Goal: Transaction & Acquisition: Purchase product/service

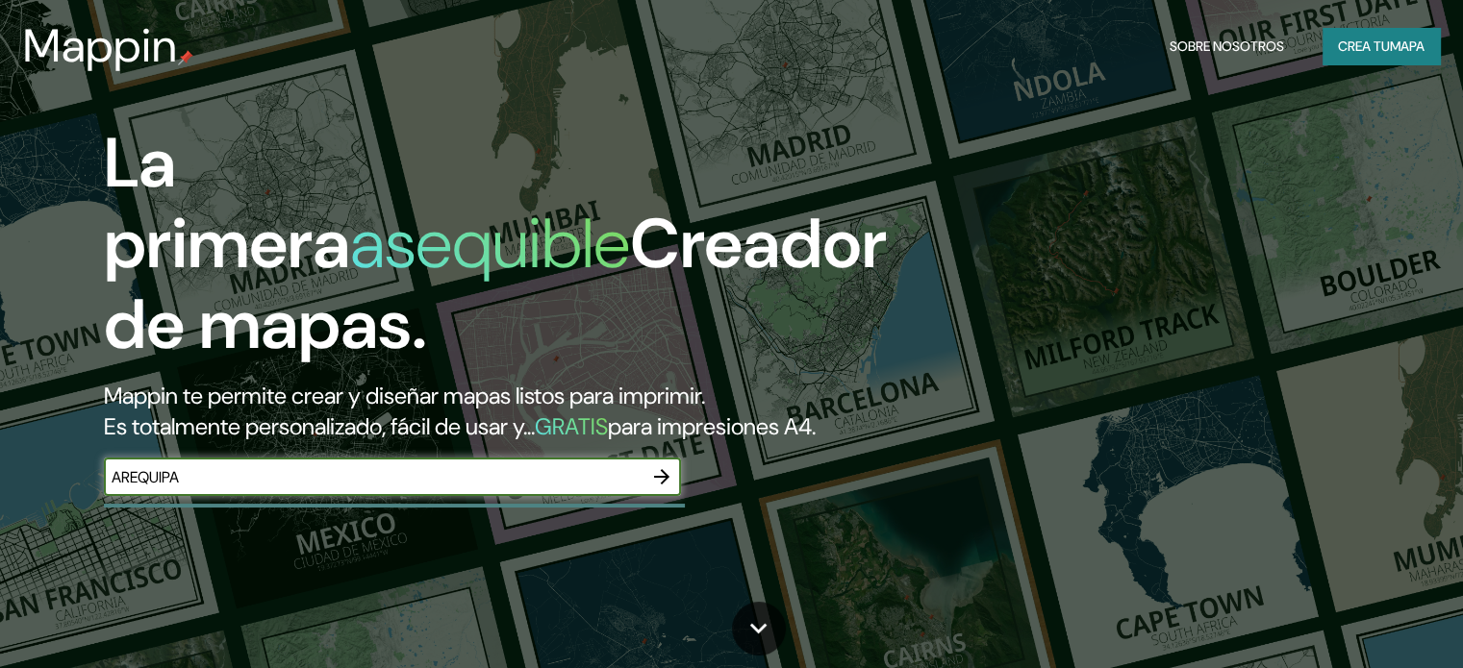
type input "AREQUIPA"
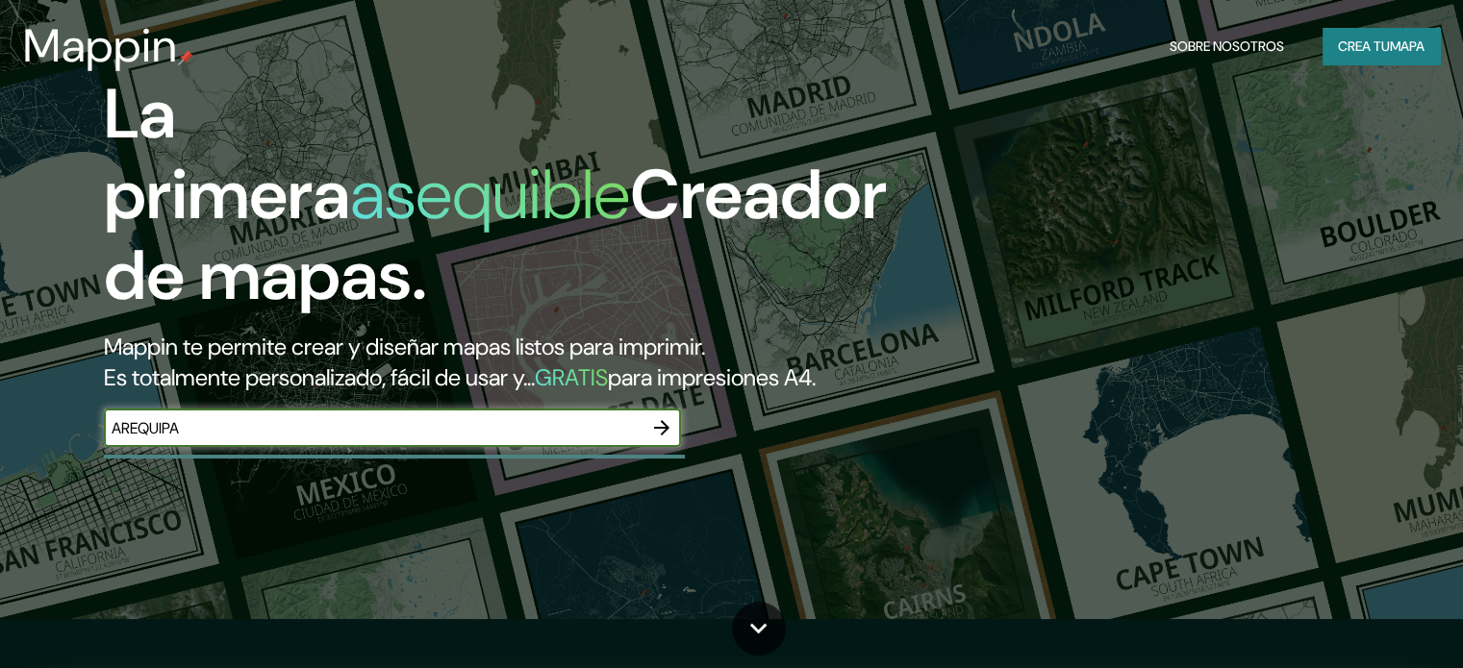
scroll to position [96, 0]
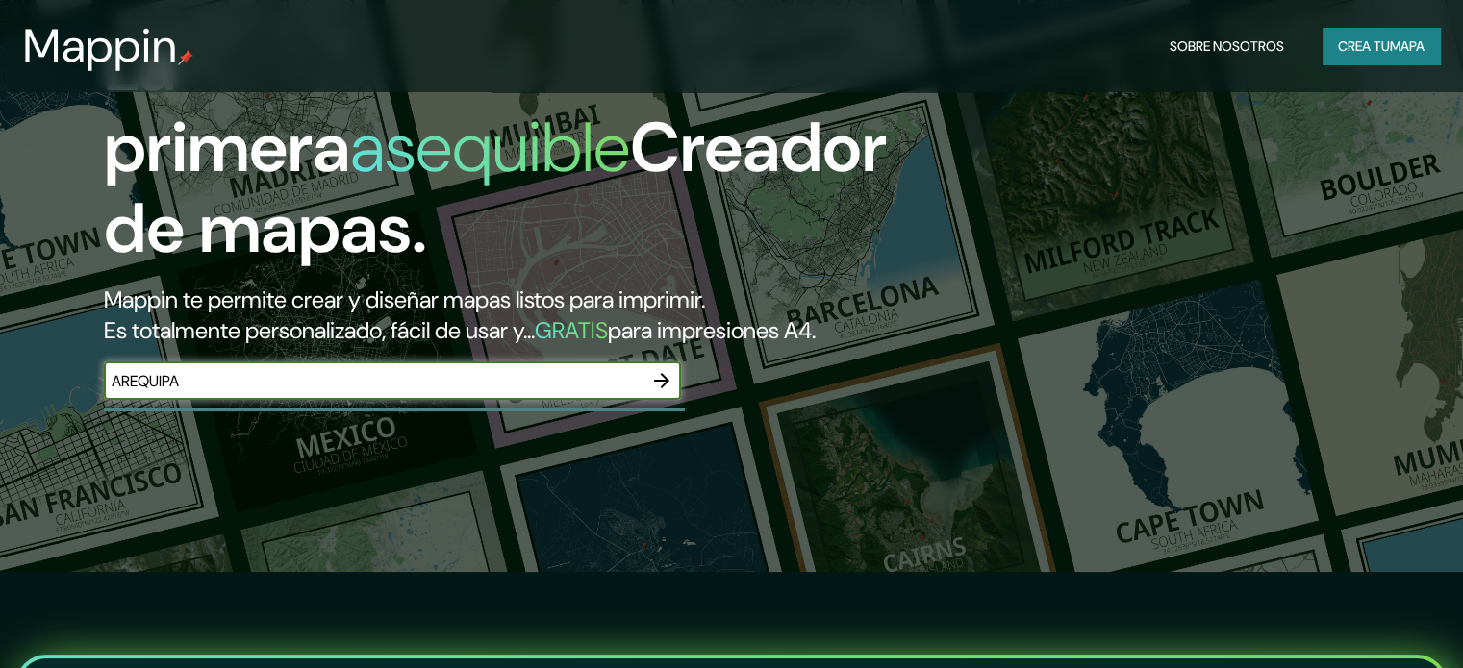
click at [664, 388] on icon "button" at bounding box center [661, 380] width 15 height 15
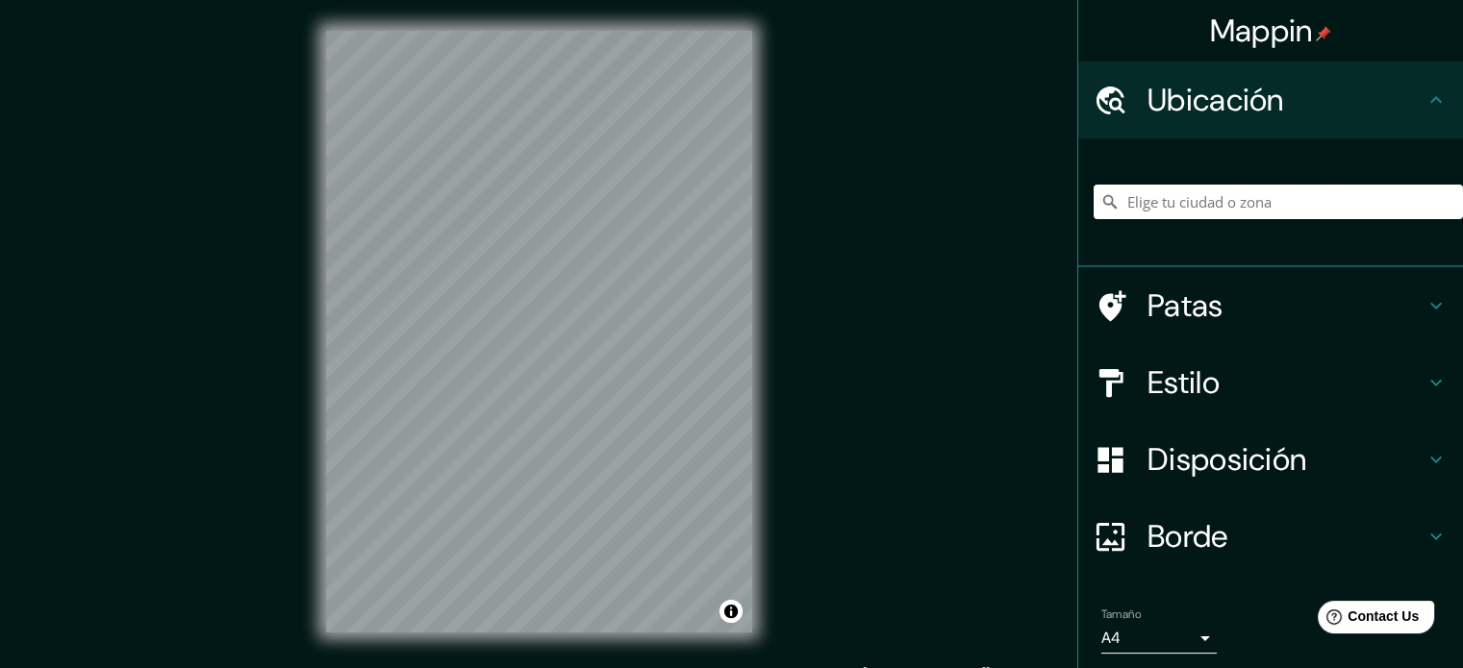
click at [1269, 205] on input "Elige tu ciudad o zona" at bounding box center [1277, 202] width 369 height 35
type input "[GEOGRAPHIC_DATA], [GEOGRAPHIC_DATA], [GEOGRAPHIC_DATA]"
click at [1339, 388] on h4 "Estilo" at bounding box center [1285, 382] width 277 height 38
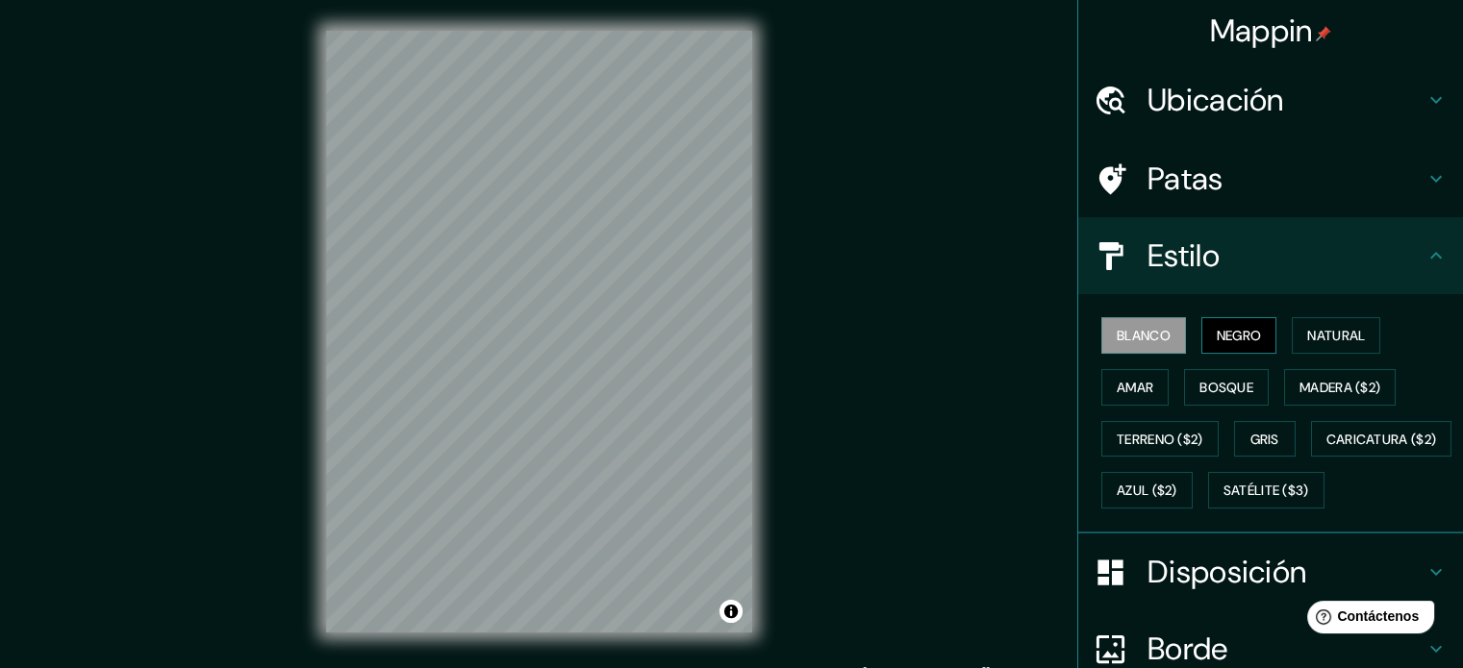
click at [1224, 341] on font "Negro" at bounding box center [1238, 335] width 45 height 17
click at [1319, 343] on font "Natural" at bounding box center [1336, 335] width 58 height 25
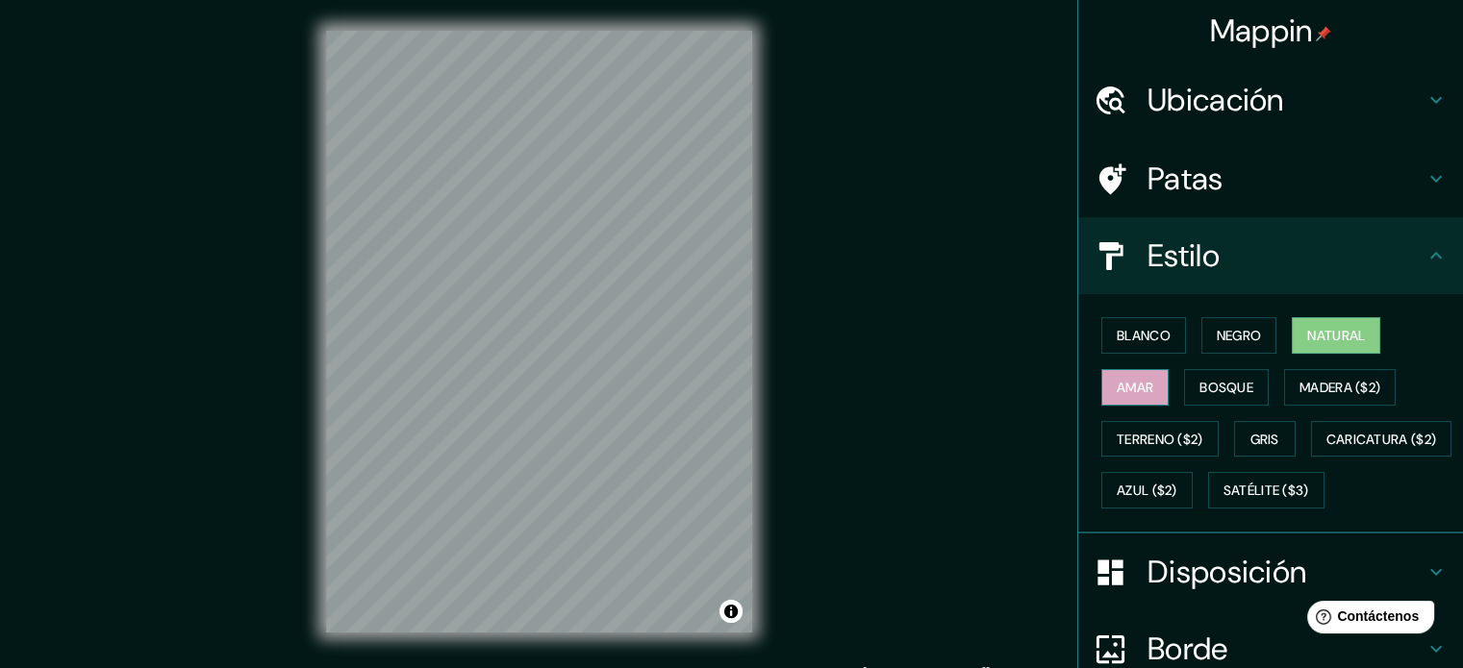
click at [1131, 400] on button "Amar" at bounding box center [1134, 387] width 67 height 37
click at [1213, 384] on font "Bosque" at bounding box center [1226, 387] width 54 height 17
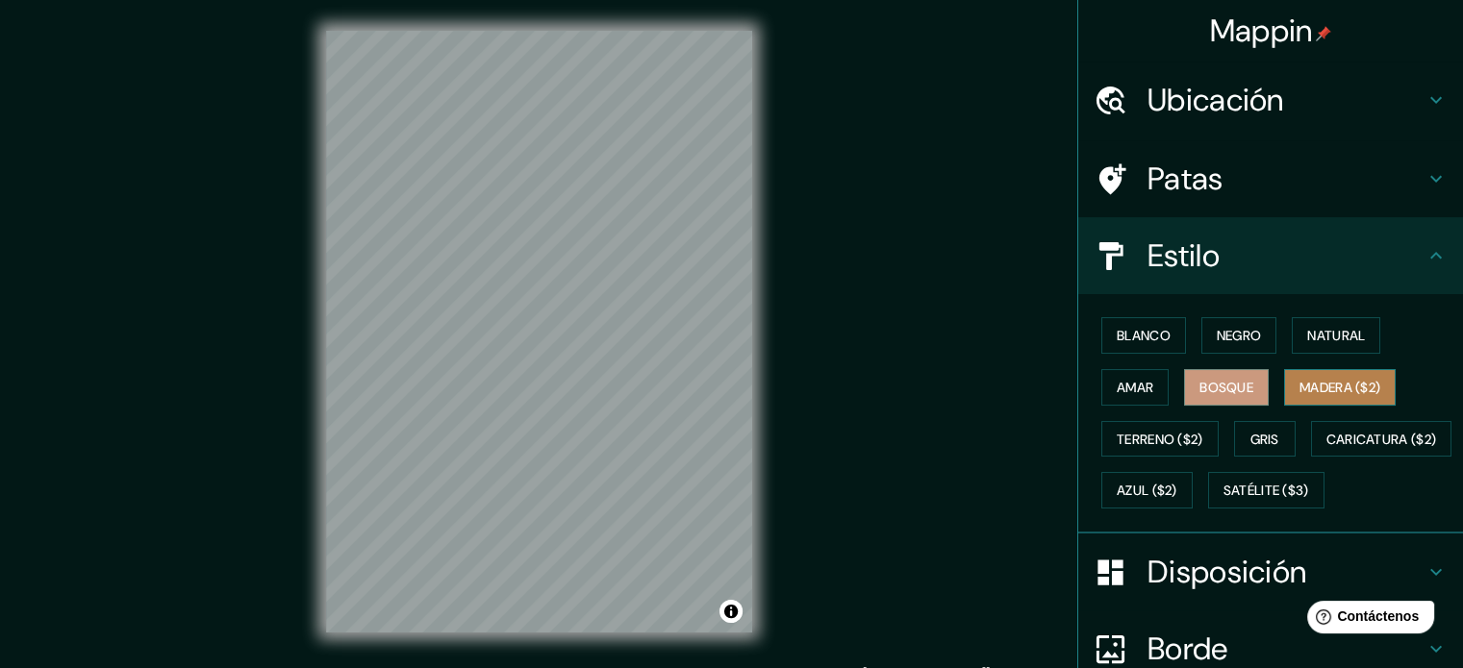
click at [1305, 381] on font "Madera ($2)" at bounding box center [1339, 387] width 81 height 17
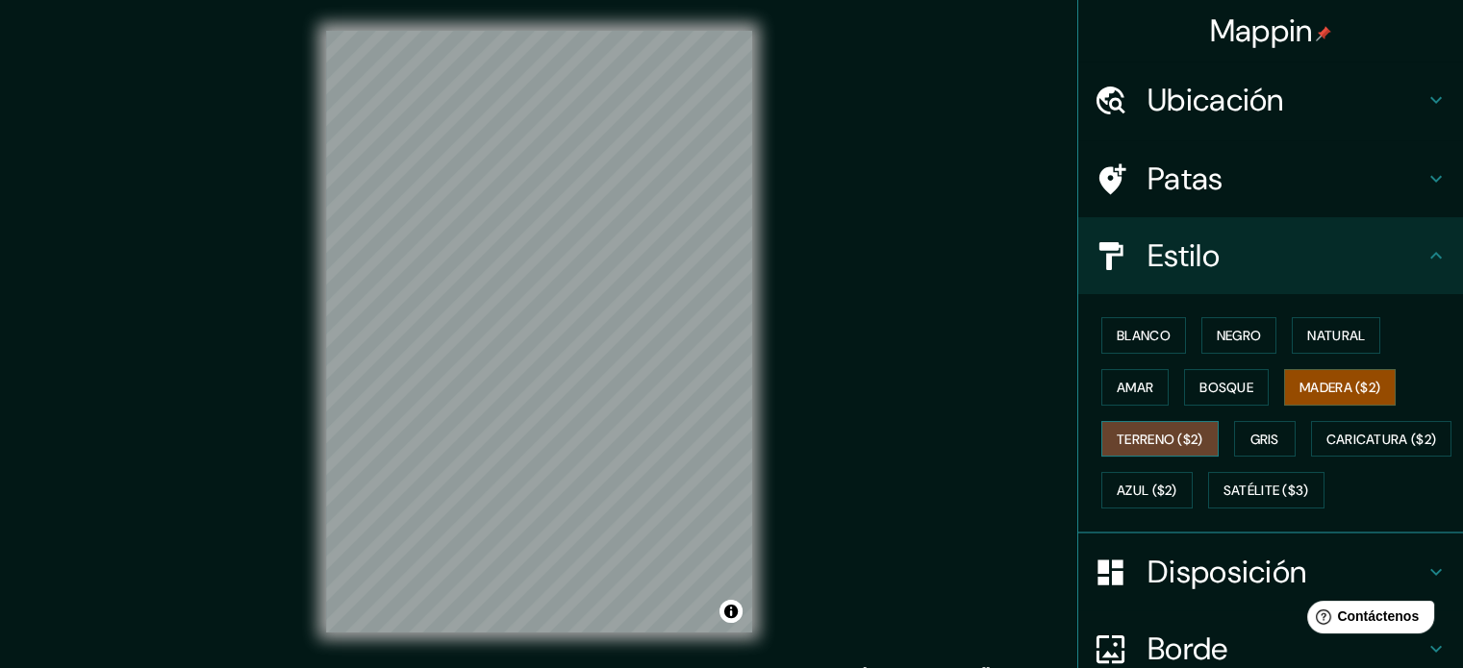
click at [1142, 437] on font "Terreno ($2)" at bounding box center [1159, 439] width 87 height 17
click at [1257, 427] on font "Gris" at bounding box center [1264, 439] width 29 height 25
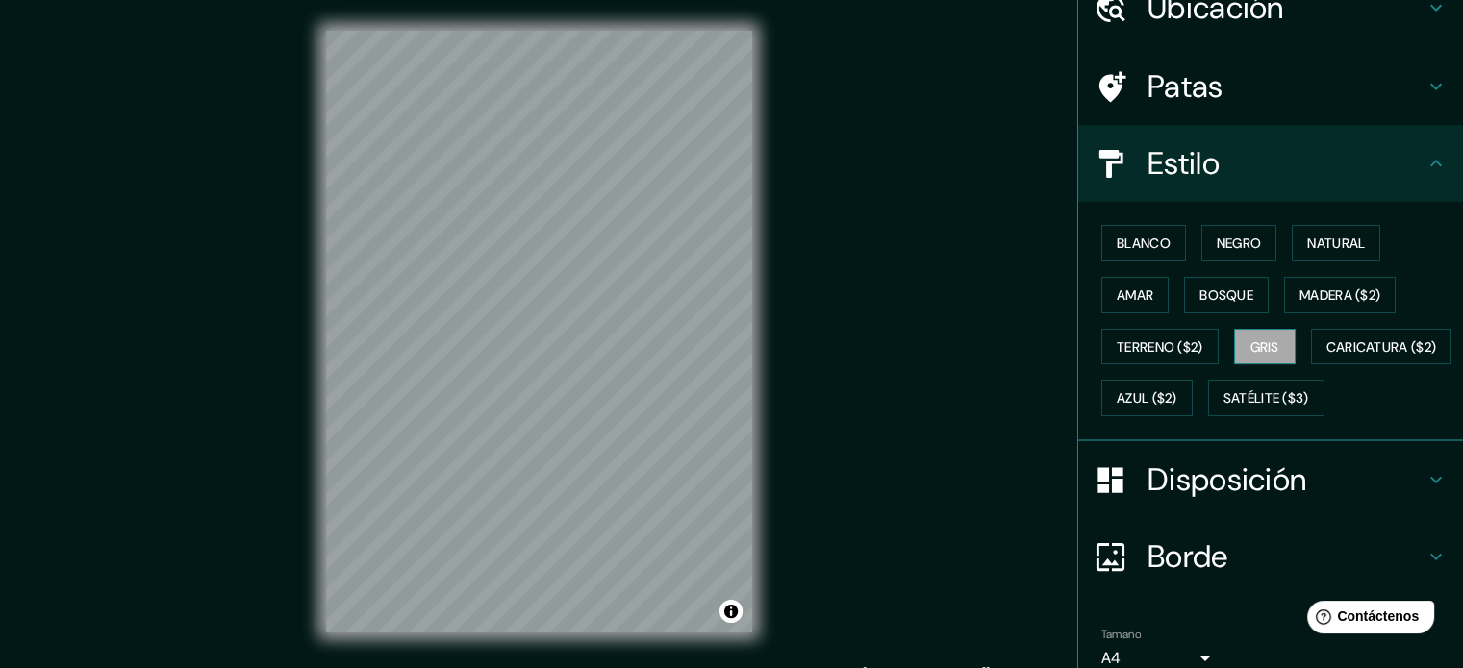
scroll to position [227, 0]
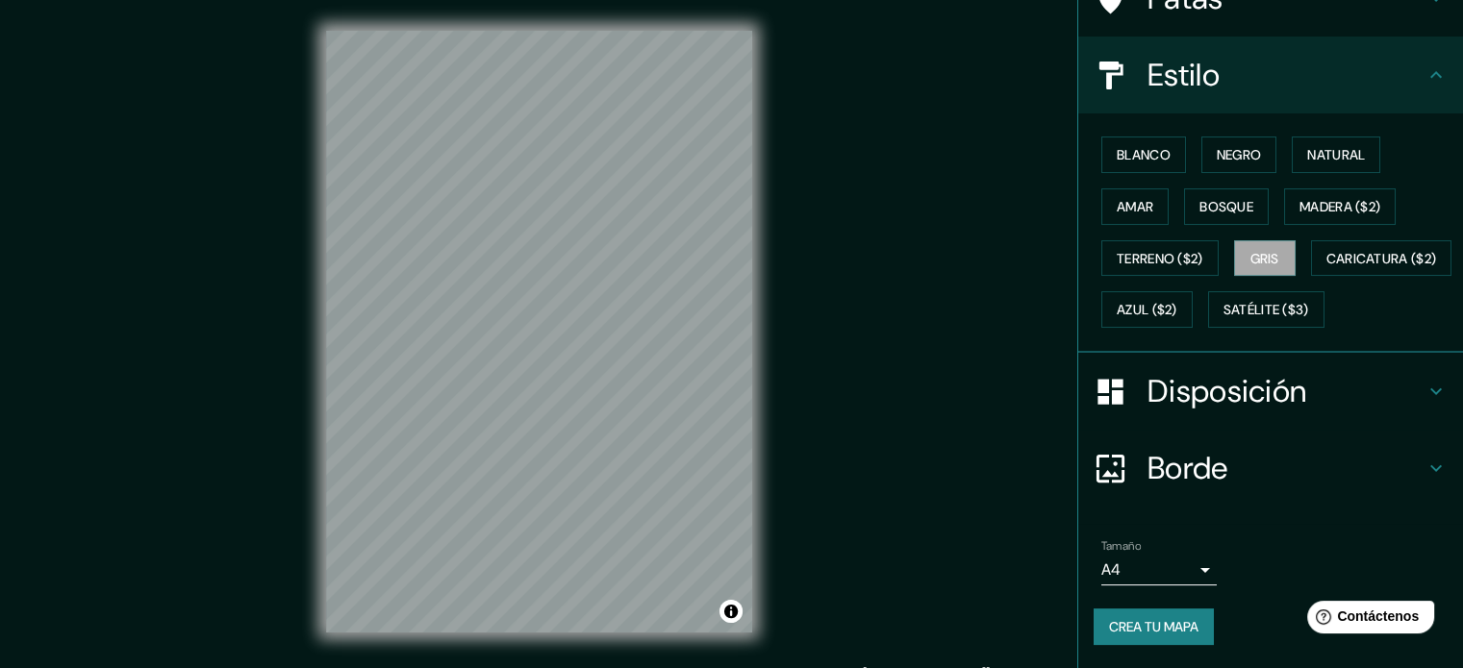
click at [1307, 382] on h4 "Disposición" at bounding box center [1285, 391] width 277 height 38
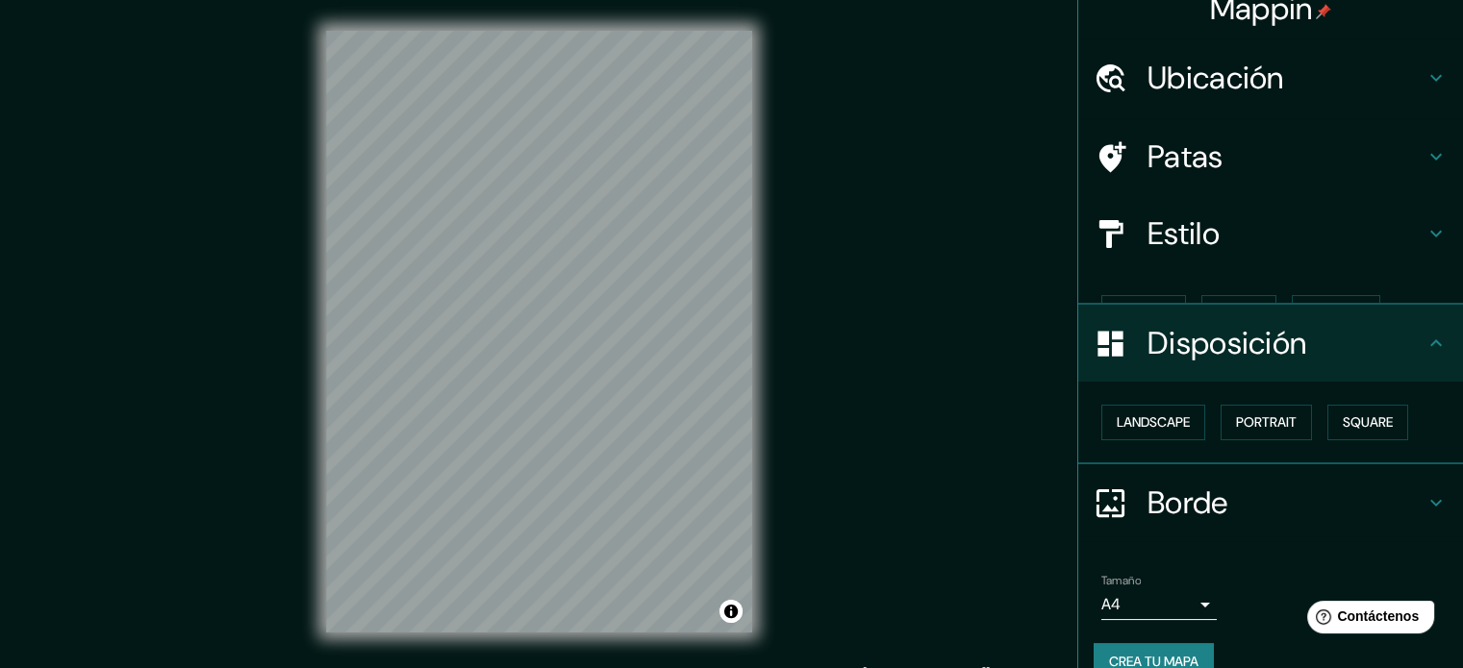
scroll to position [23, 0]
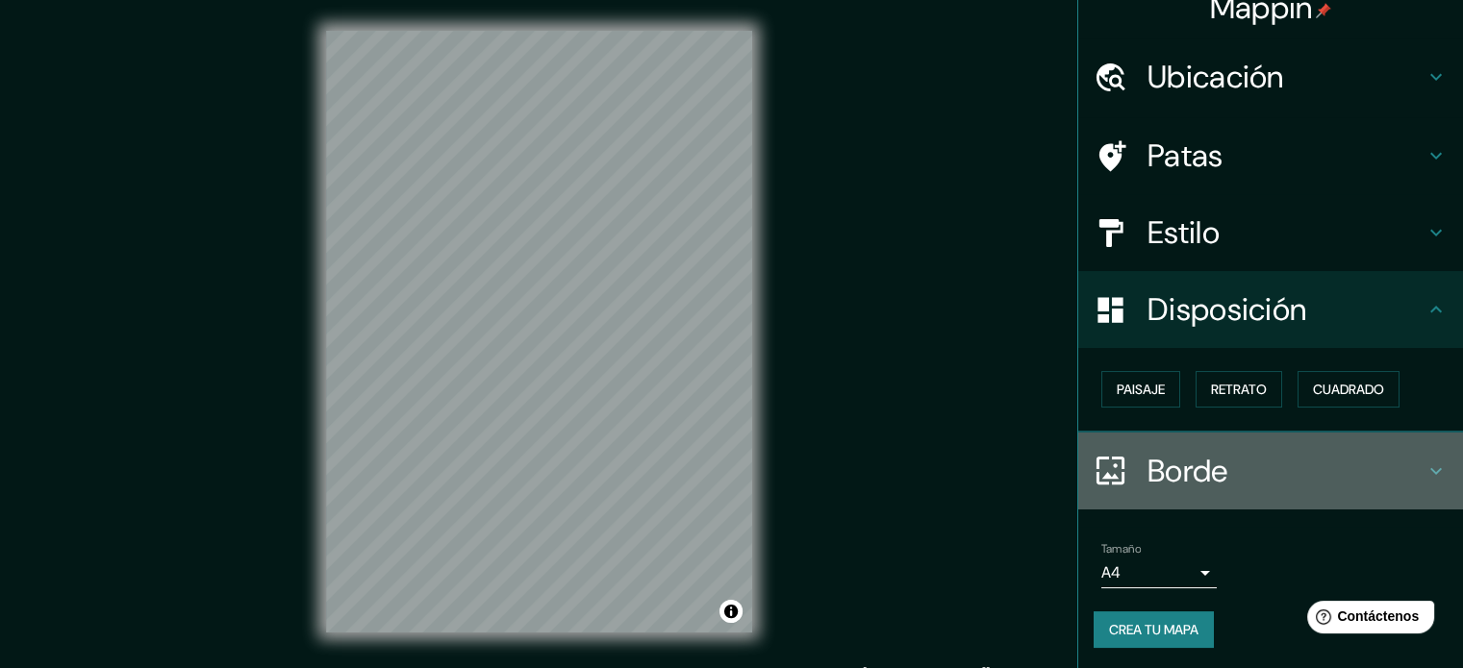
click at [1244, 470] on h4 "Borde" at bounding box center [1285, 471] width 277 height 38
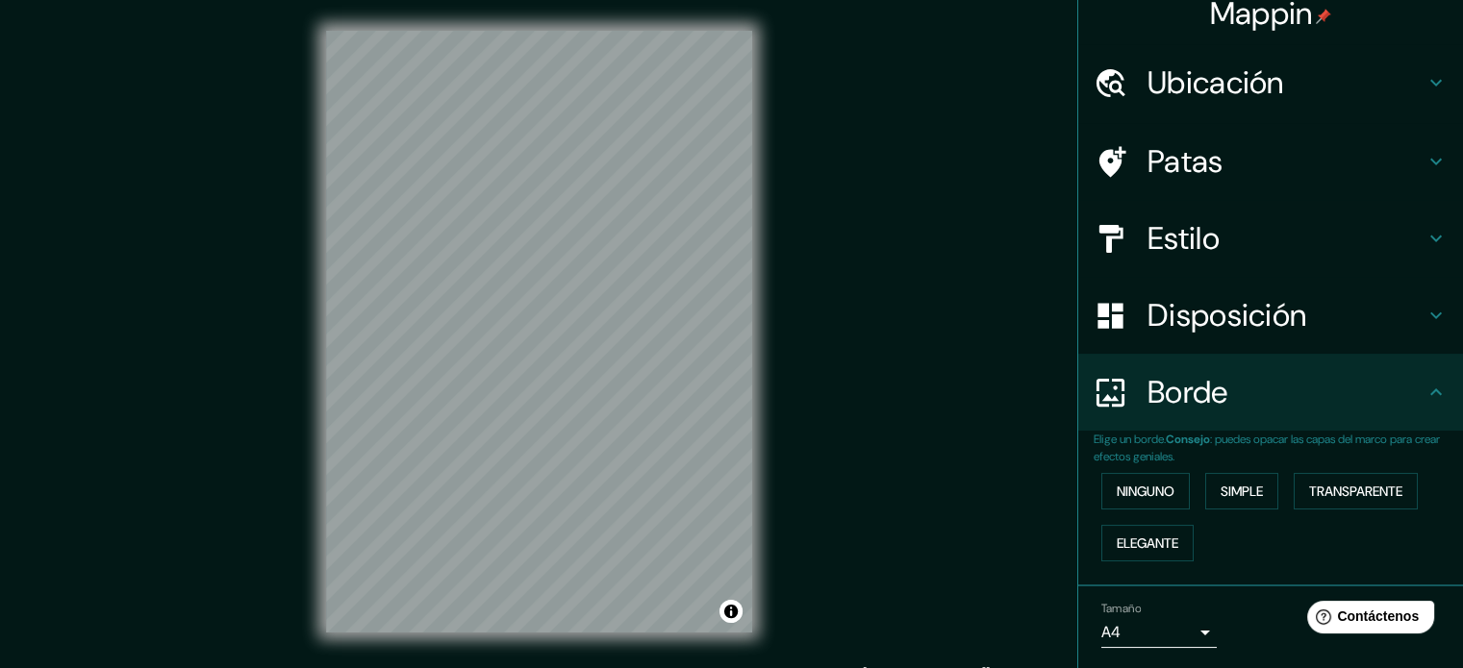
scroll to position [0, 0]
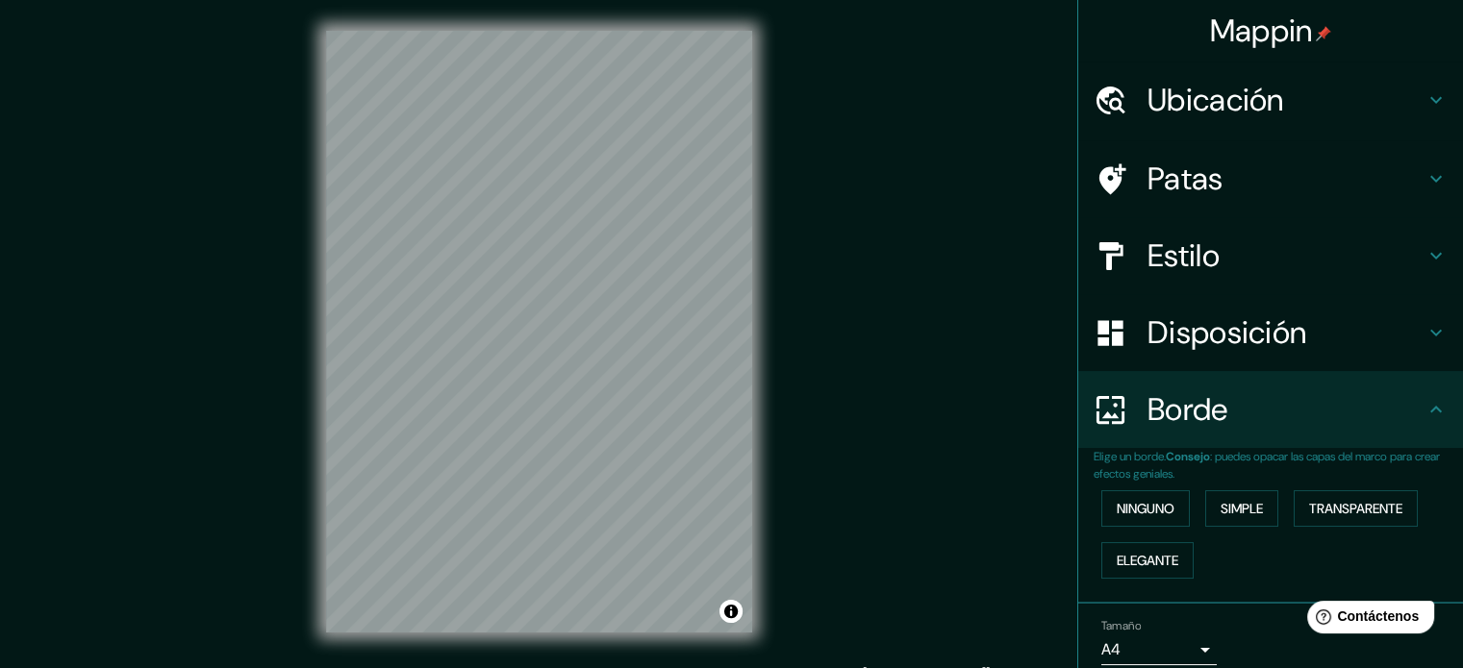
click at [1147, 252] on font "Estilo" at bounding box center [1183, 256] width 72 height 40
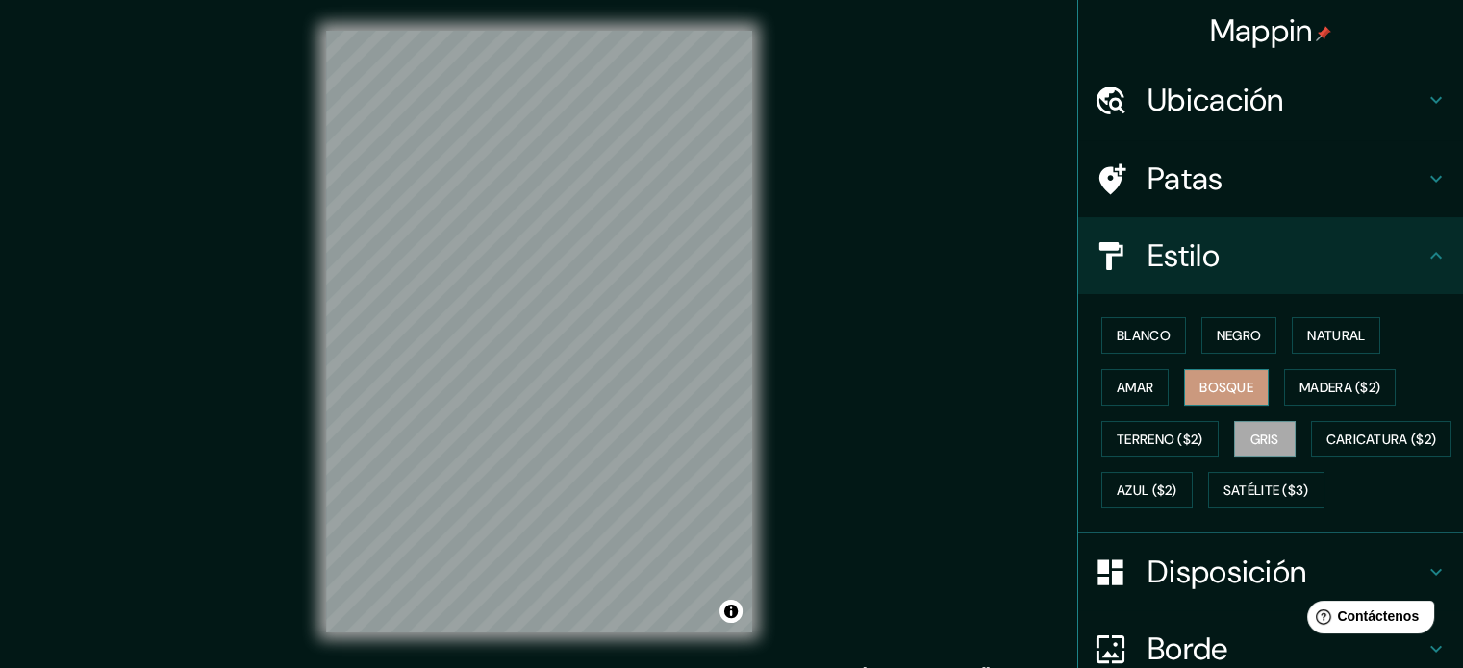
click at [1220, 375] on font "Bosque" at bounding box center [1226, 387] width 54 height 25
click at [1114, 365] on div "Blanco Negro Natural [PERSON_NAME] ($2) Terreno ($2) Gris Caricatura ($2) Azul …" at bounding box center [1277, 413] width 369 height 207
click at [1116, 386] on font "Amar" at bounding box center [1134, 387] width 37 height 17
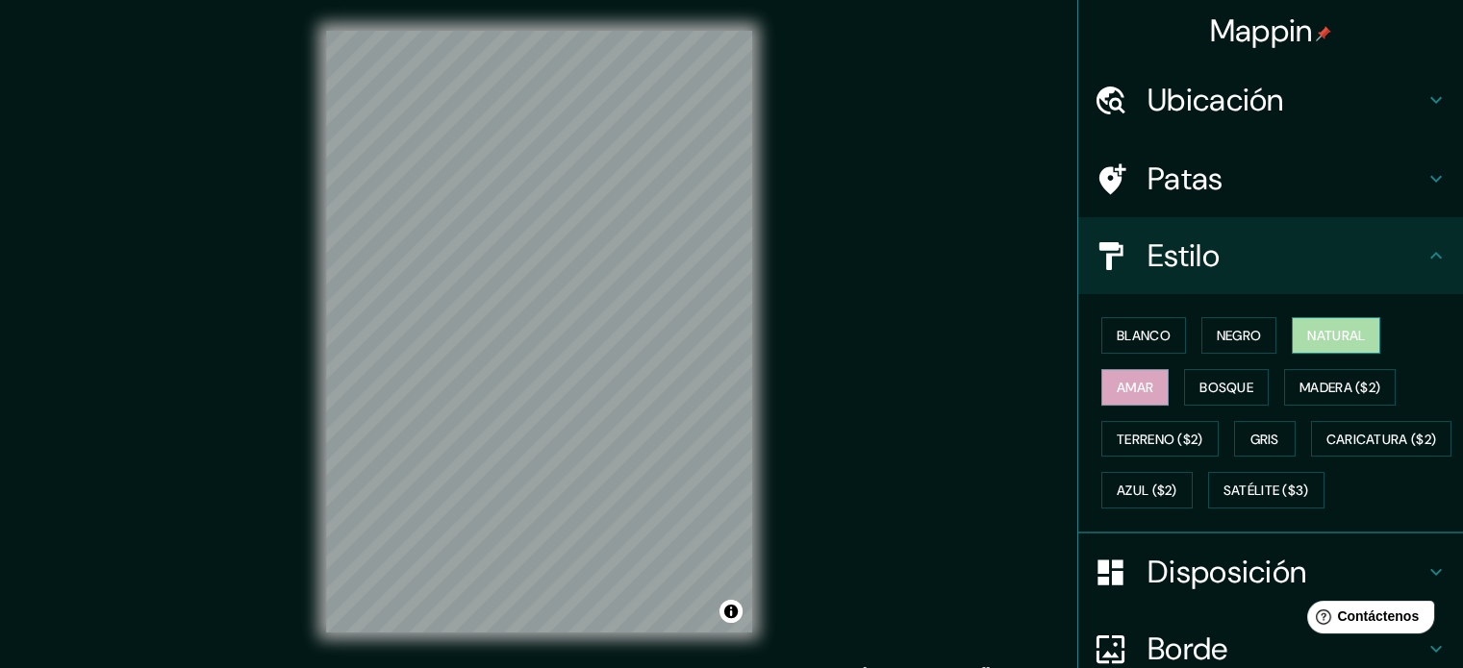
click at [1321, 336] on font "Natural" at bounding box center [1336, 335] width 58 height 17
click at [1243, 334] on font "Negro" at bounding box center [1238, 335] width 45 height 17
